Goal: Find contact information: Find contact information

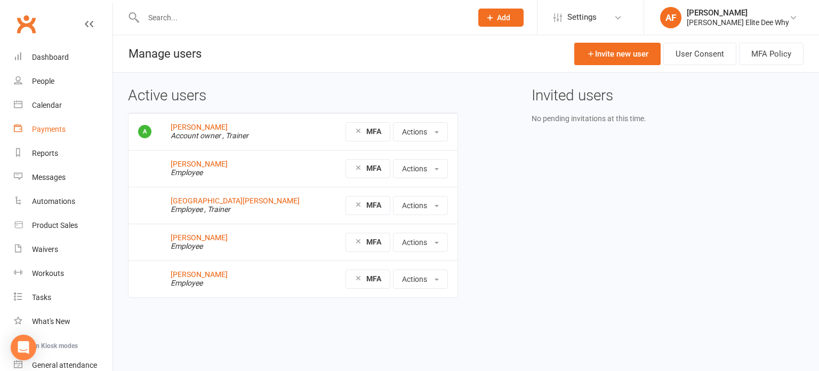
drag, startPoint x: 44, startPoint y: 130, endPoint x: 117, endPoint y: 142, distance: 74.1
click at [44, 130] on div "Payments" at bounding box center [49, 129] width 34 height 9
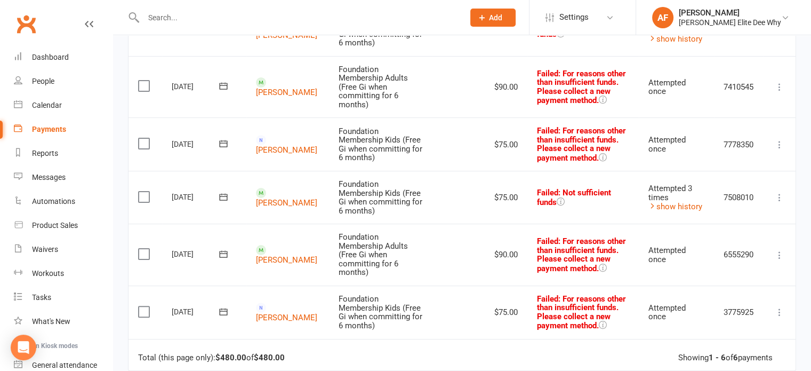
scroll to position [199, 0]
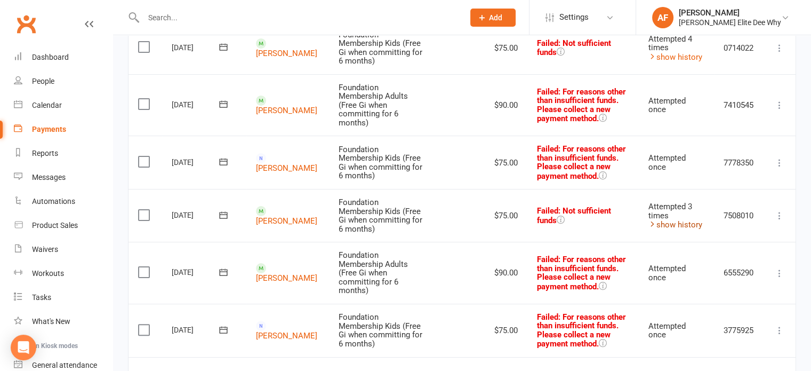
click at [689, 224] on link "show history" at bounding box center [675, 225] width 54 height 10
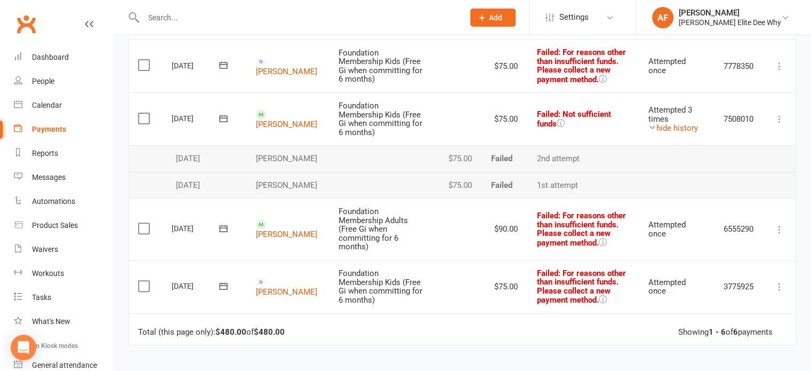
scroll to position [359, 0]
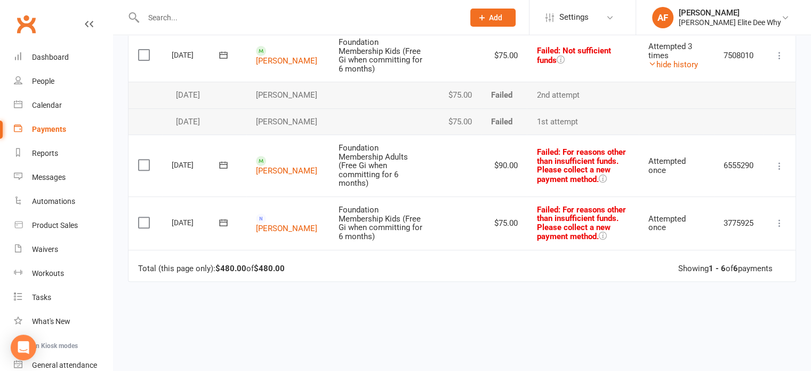
click at [142, 170] on label at bounding box center [145, 164] width 14 height 11
click at [142, 159] on input "checkbox" at bounding box center [141, 159] width 7 height 0
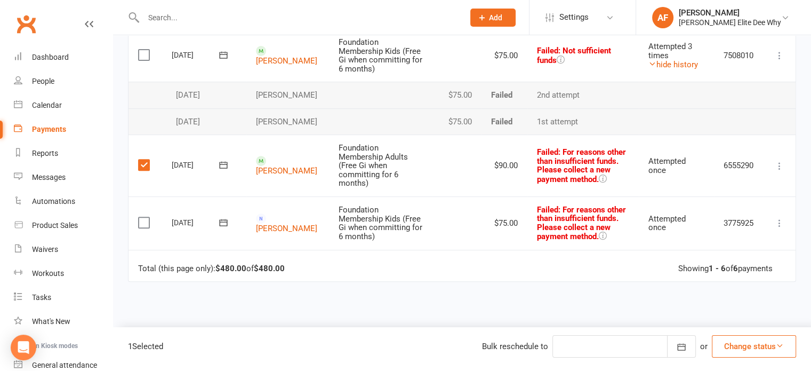
click at [147, 228] on label at bounding box center [145, 222] width 14 height 11
click at [145, 217] on input "checkbox" at bounding box center [141, 217] width 7 height 0
click at [783, 347] on icon "button" at bounding box center [780, 345] width 8 height 8
click at [714, 319] on link "Skipped" at bounding box center [743, 317] width 106 height 21
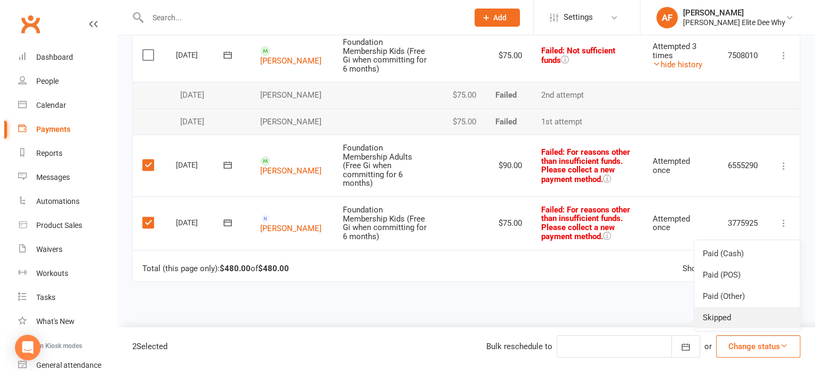
scroll to position [350, 0]
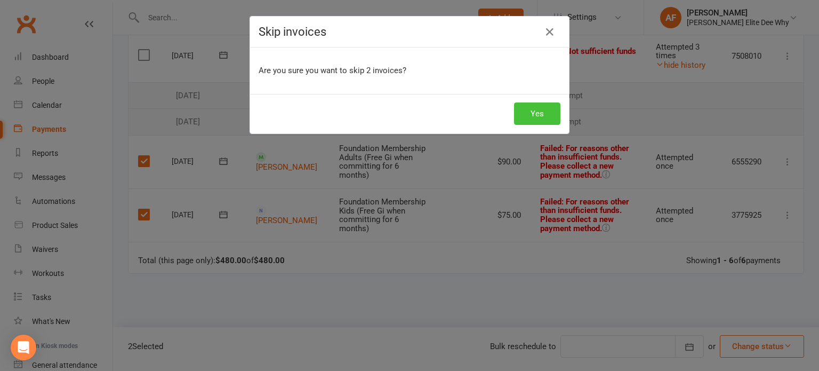
click at [534, 113] on button "Yes" at bounding box center [537, 113] width 46 height 22
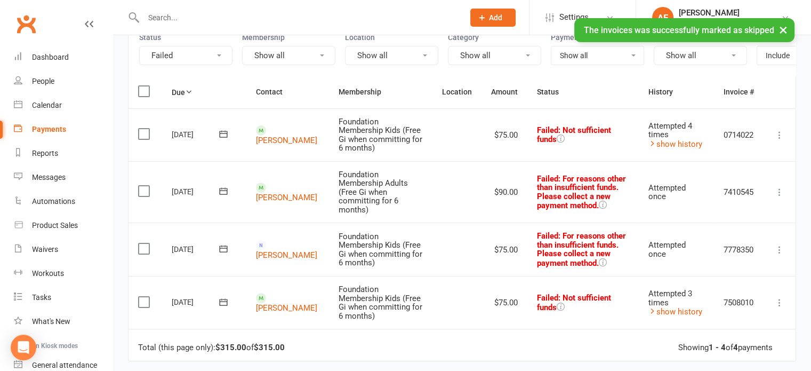
scroll to position [93, 0]
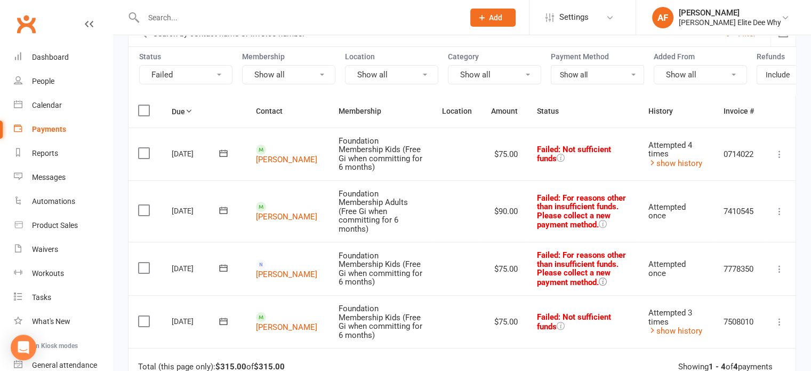
click at [598, 279] on icon at bounding box center [602, 281] width 8 height 8
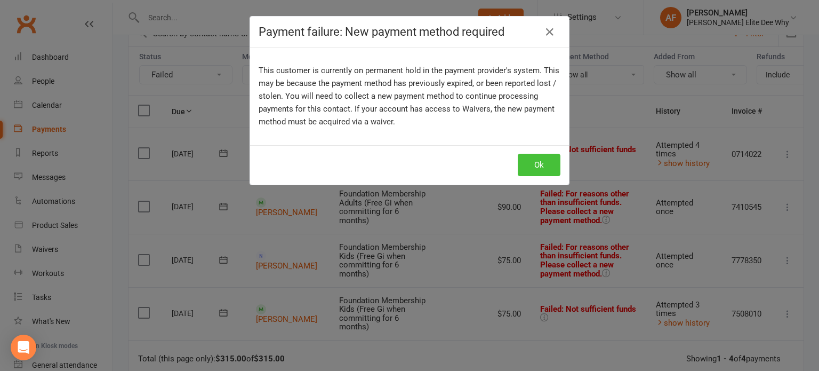
click at [538, 163] on button "Ok" at bounding box center [539, 165] width 43 height 22
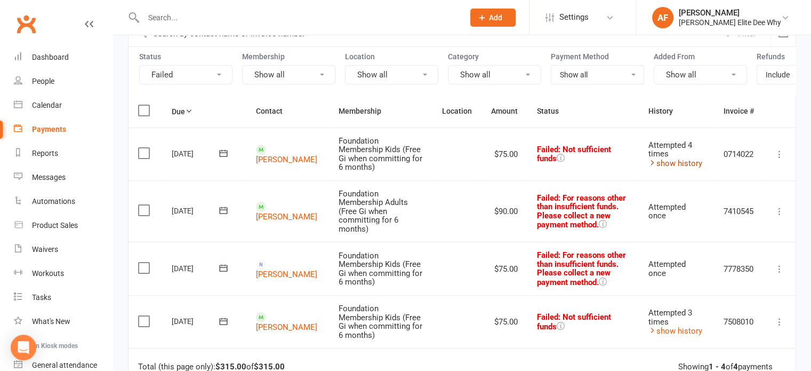
click at [658, 168] on link "show history" at bounding box center [675, 163] width 54 height 10
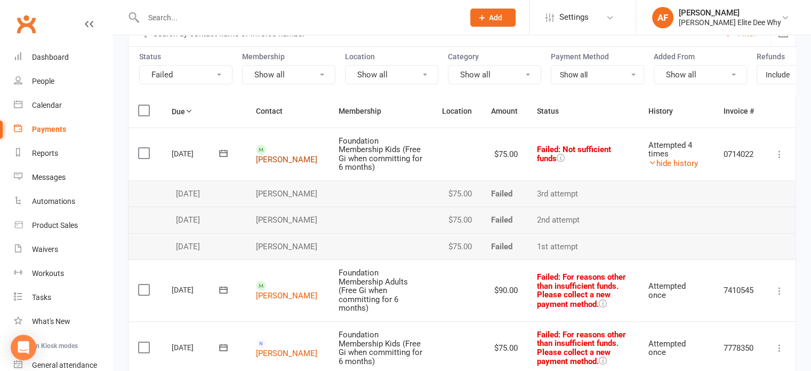
click at [280, 160] on link "[PERSON_NAME]" at bounding box center [286, 159] width 61 height 10
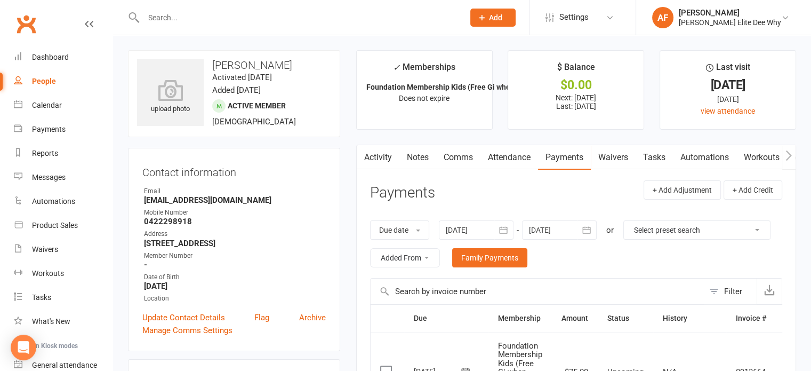
drag, startPoint x: 275, startPoint y: 202, endPoint x: 139, endPoint y: 199, distance: 136.0
click at [139, 199] on div "Contact information Owner Email [EMAIL_ADDRESS][DOMAIN_NAME] Mobile Number [PHO…" at bounding box center [234, 249] width 212 height 203
copy strong "[EMAIL_ADDRESS][DOMAIN_NAME]"
click at [717, 215] on div "Due date Due date Date paid Date failed Date settled [DATE] [DATE] Sun Mon Tue …" at bounding box center [576, 244] width 412 height 68
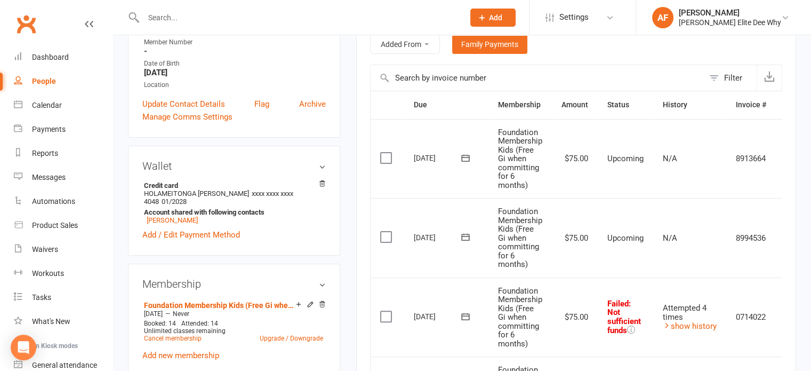
scroll to position [267, 0]
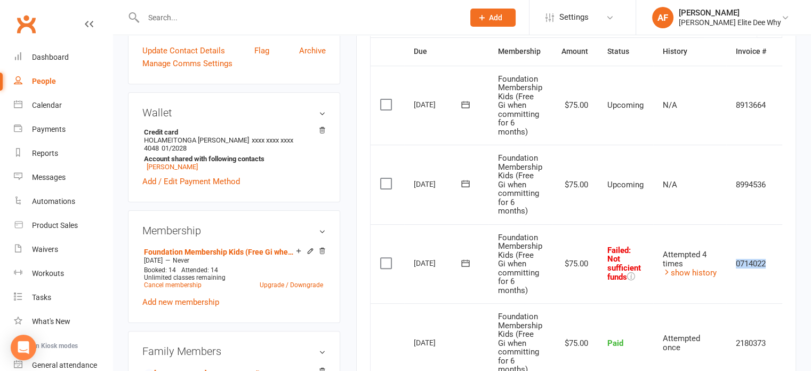
drag, startPoint x: 738, startPoint y: 263, endPoint x: 770, endPoint y: 261, distance: 32.1
click at [770, 261] on td "0714022" at bounding box center [751, 263] width 50 height 79
copy td "0714022"
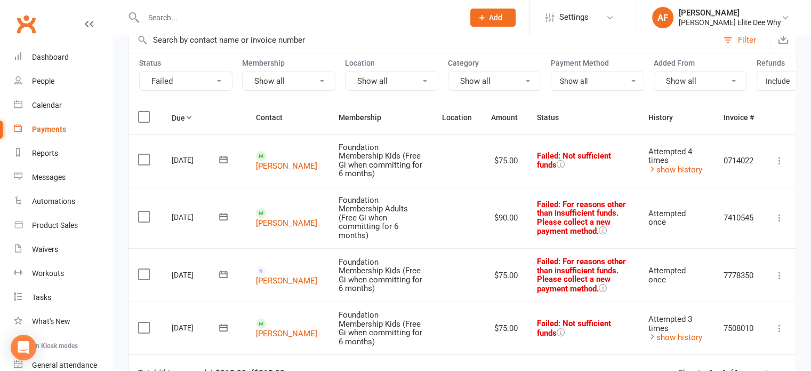
scroll to position [160, 0]
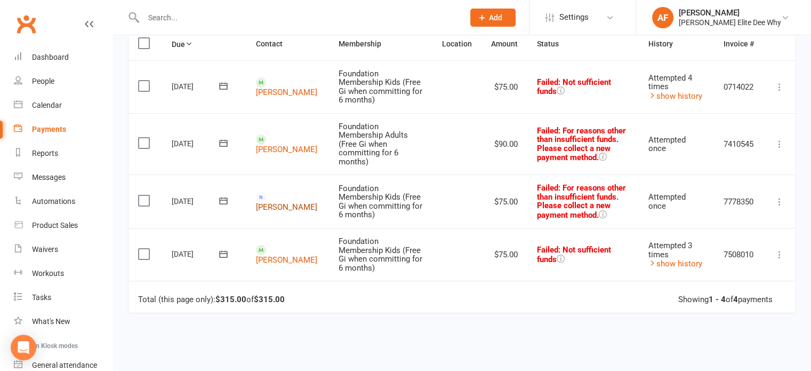
click at [276, 202] on link "[PERSON_NAME]" at bounding box center [286, 207] width 61 height 10
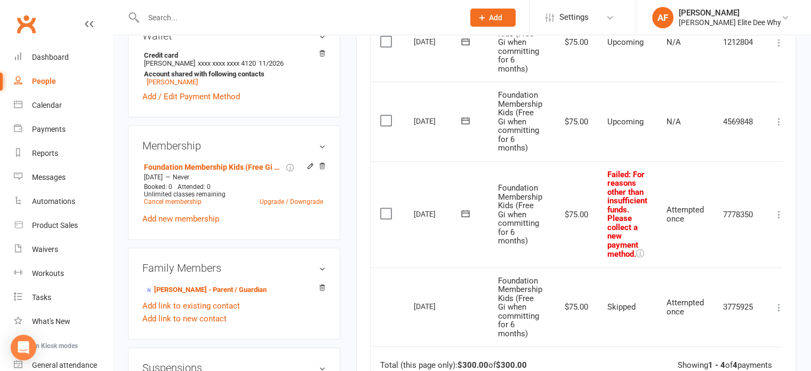
scroll to position [426, 0]
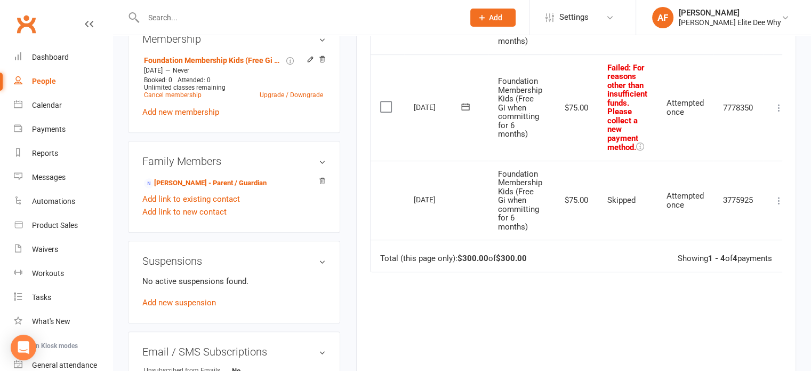
click at [430, 203] on div "[DATE]" at bounding box center [438, 199] width 49 height 17
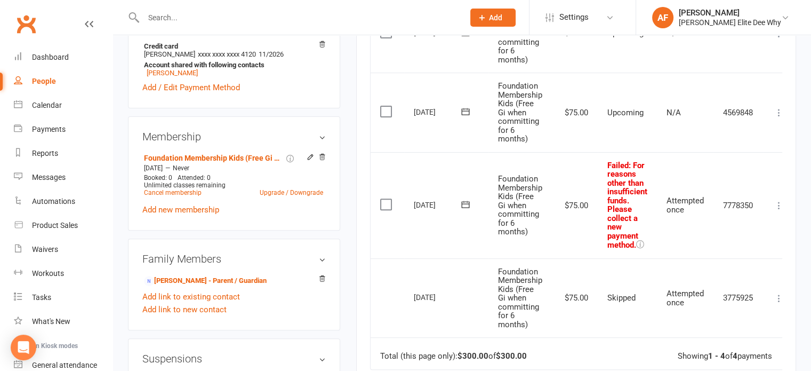
scroll to position [320, 0]
